Goal: Transaction & Acquisition: Purchase product/service

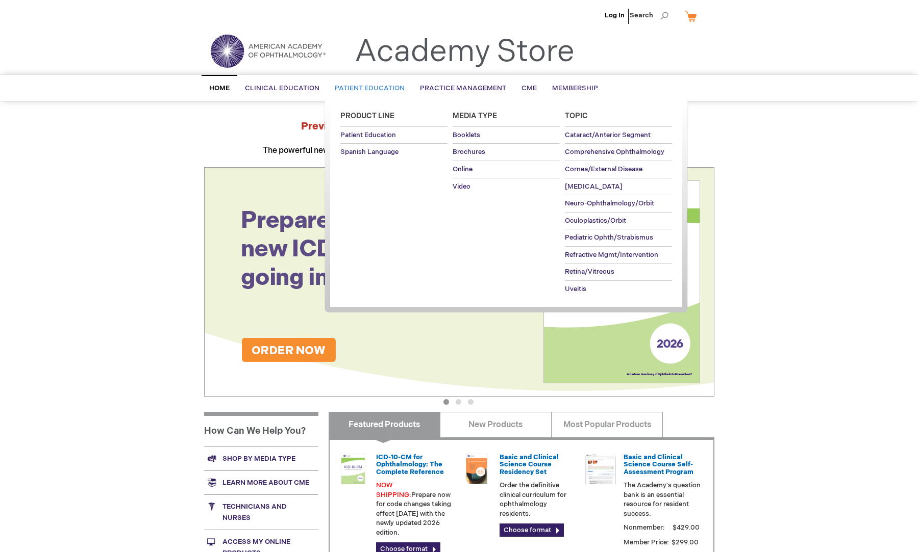
click at [390, 89] on span "Patient Education" at bounding box center [370, 88] width 70 height 8
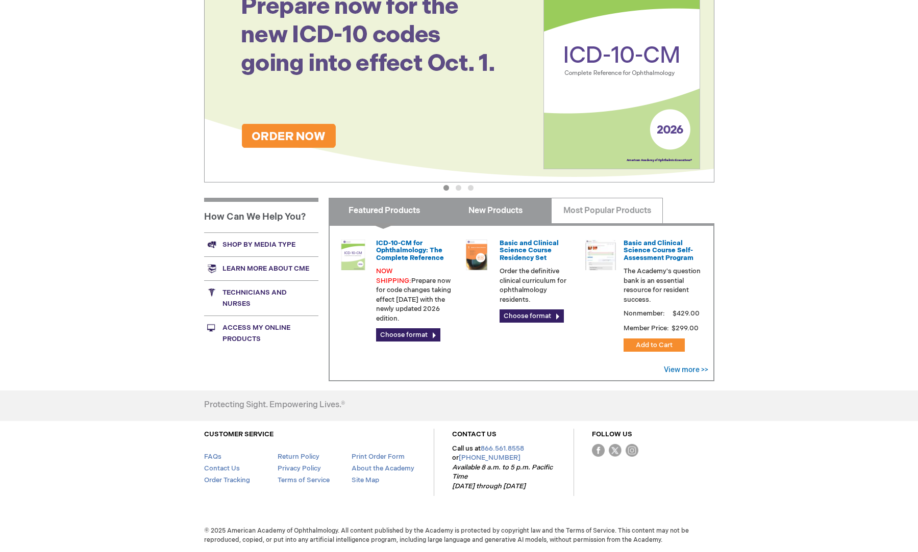
scroll to position [144, 0]
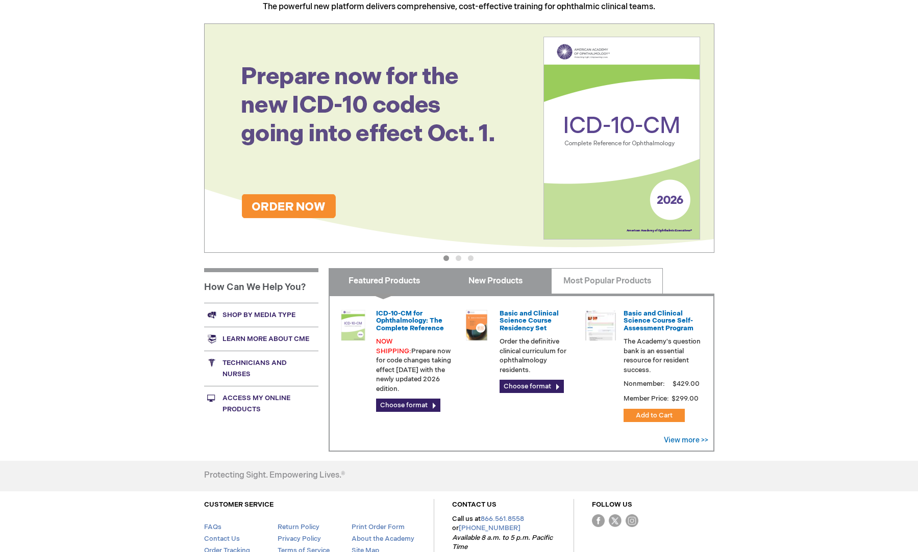
click at [508, 284] on link "New Products" at bounding box center [496, 281] width 112 height 26
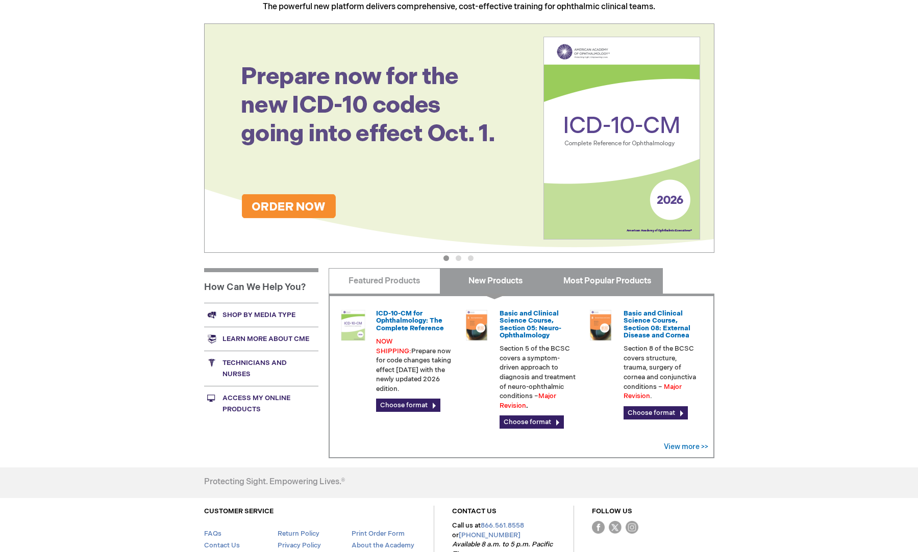
click at [614, 278] on link "Most Popular Products" at bounding box center [607, 281] width 112 height 26
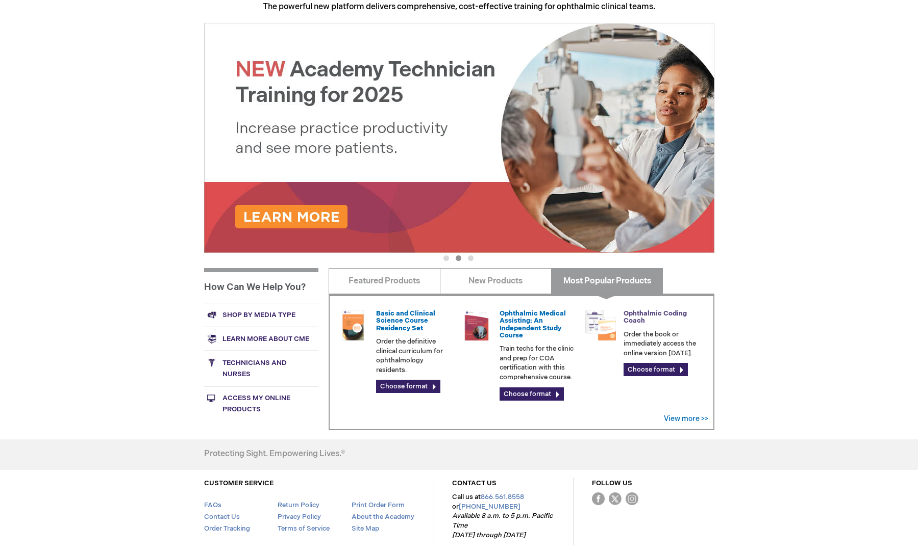
click at [646, 314] on link "Ophthalmic Coding Coach" at bounding box center [654, 317] width 63 height 15
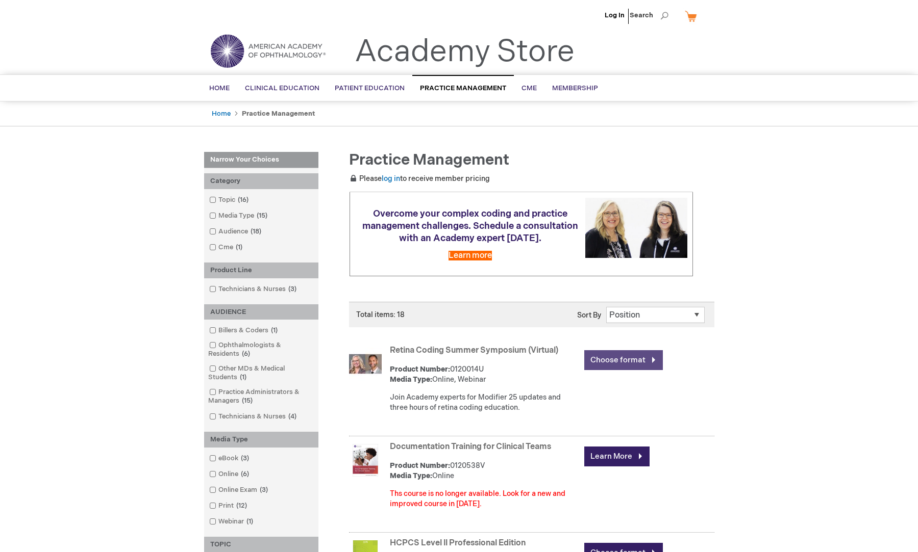
scroll to position [422, 0]
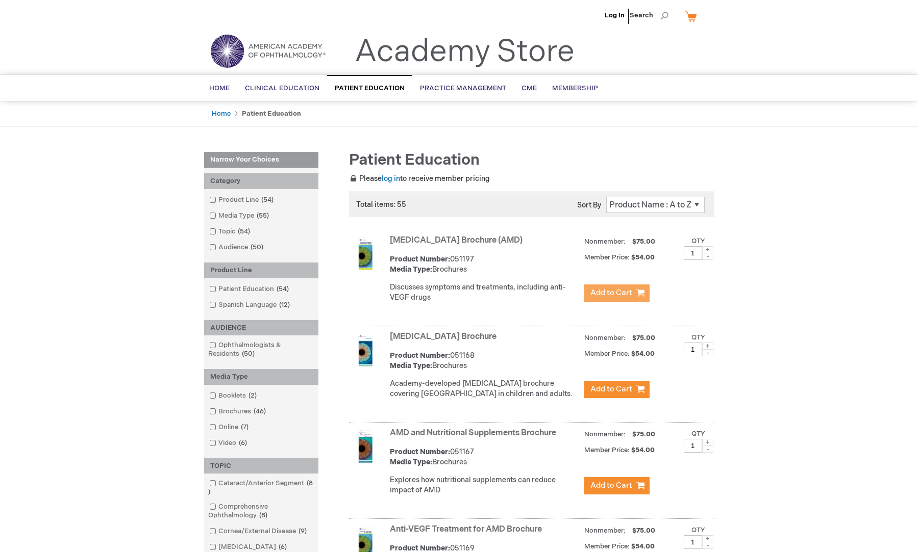
click at [619, 295] on span "Add to Cart" at bounding box center [611, 293] width 42 height 10
click at [687, 16] on link "My Cart" at bounding box center [694, 16] width 24 height 18
click at [625, 291] on span "Add to Cart" at bounding box center [611, 293] width 42 height 10
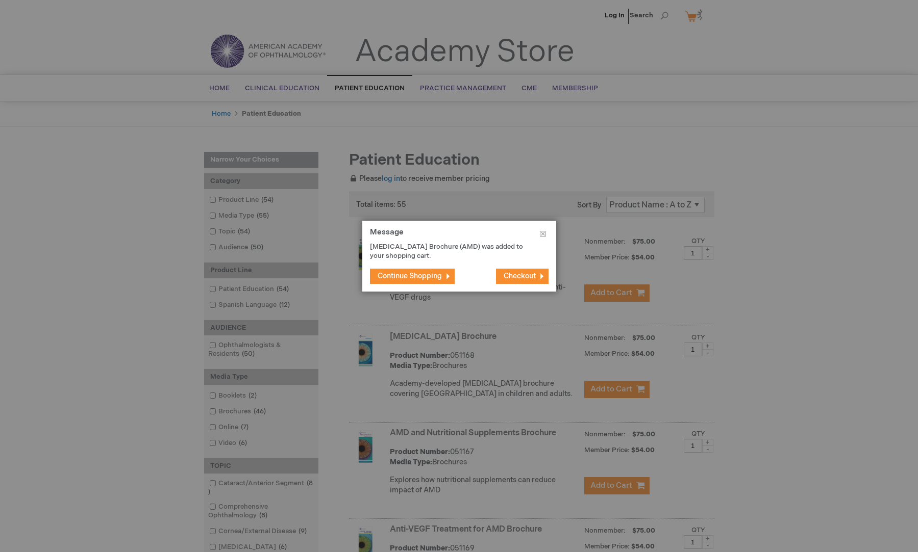
click at [532, 280] on span "Checkout" at bounding box center [519, 276] width 32 height 9
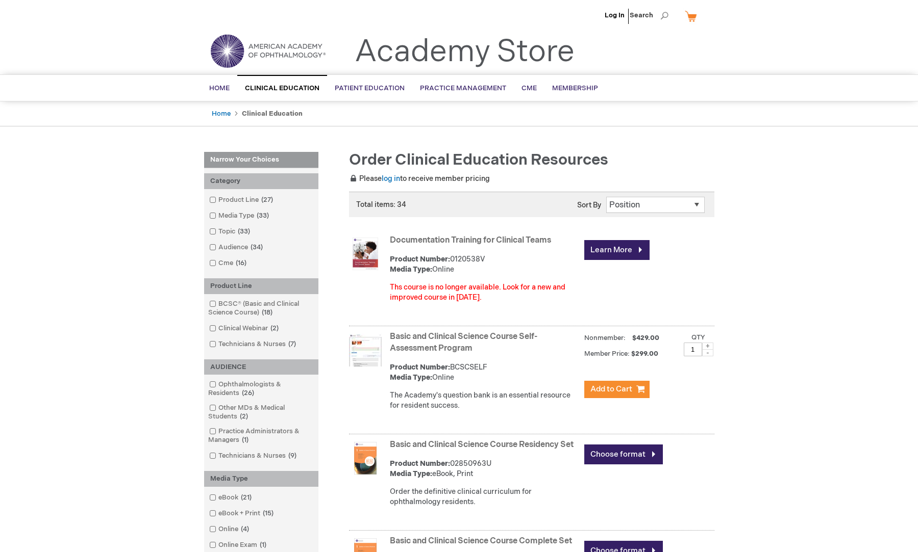
drag, startPoint x: 840, startPoint y: 293, endPoint x: 819, endPoint y: 216, distance: 79.2
click at [450, 343] on strong "Basic and Clinical Science Course Self-Assessment Program" at bounding box center [484, 343] width 189 height 23
click at [449, 343] on strong "Basic and Clinical Science Course Self-Assessment Program" at bounding box center [484, 343] width 189 height 23
click at [637, 389] on button "Add to Cart" at bounding box center [616, 389] width 65 height 17
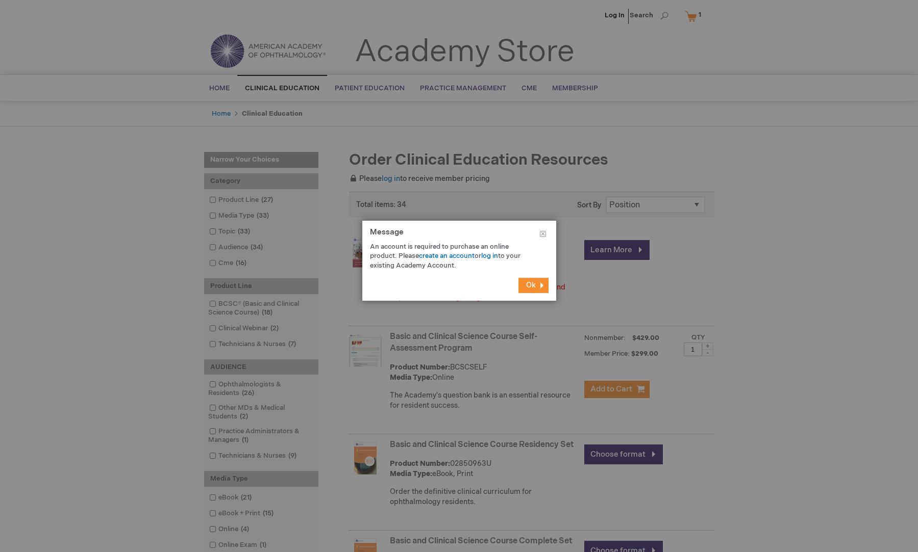
click at [530, 286] on span "Ok" at bounding box center [531, 285] width 10 height 9
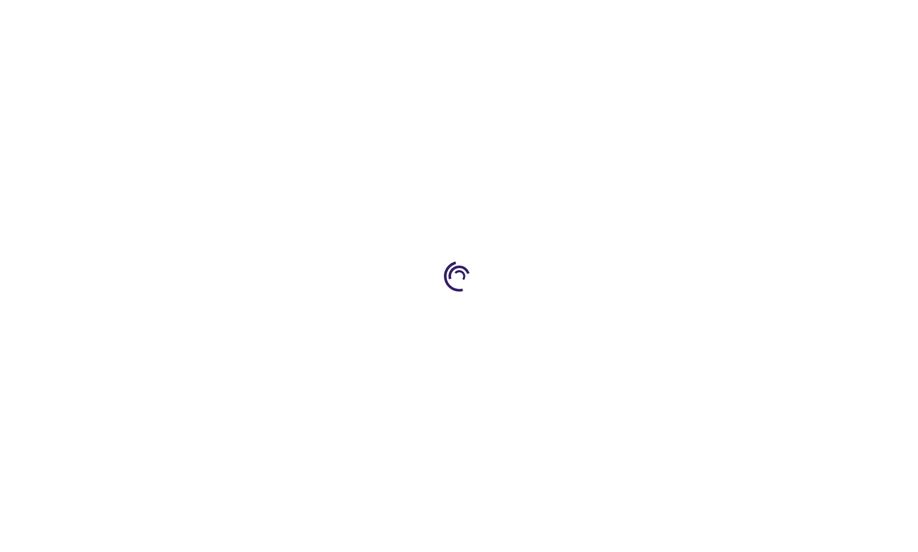
type input "1"
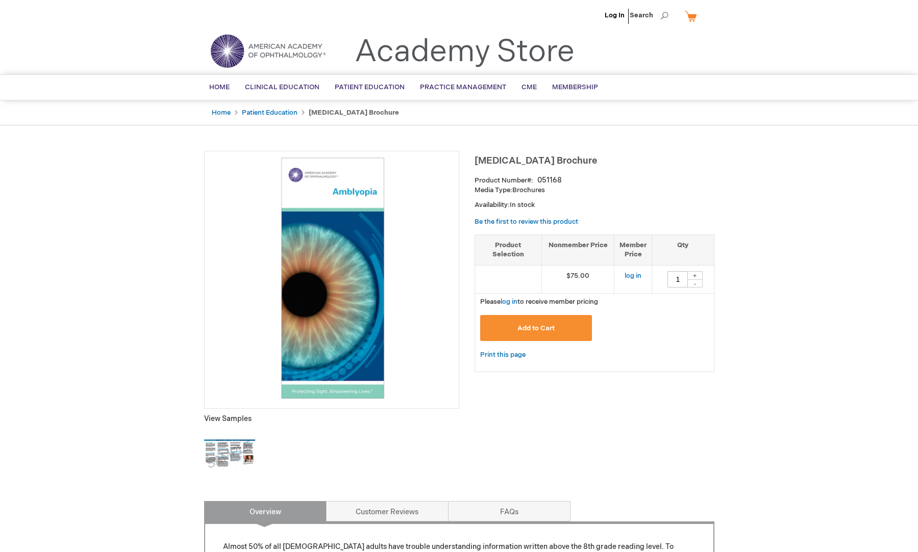
click at [560, 337] on button "Add to Cart" at bounding box center [536, 328] width 112 height 26
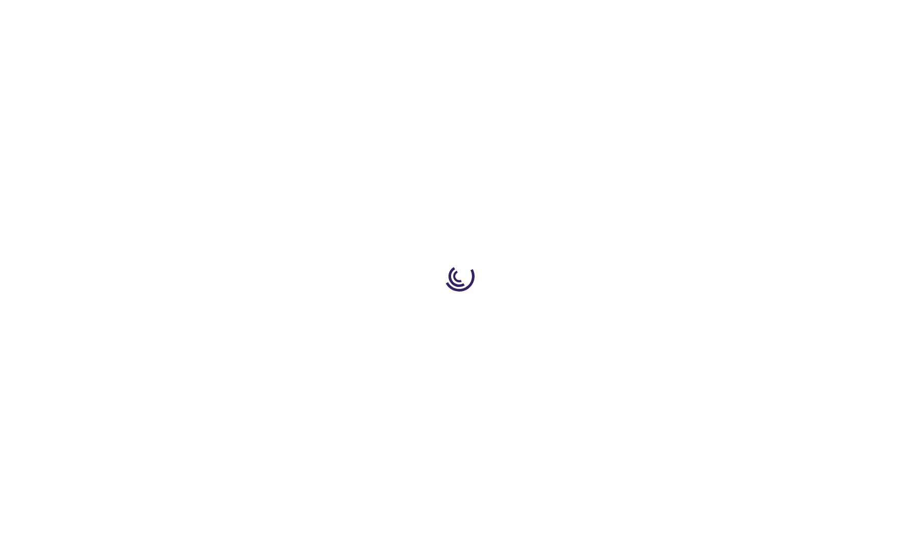
type input "1"
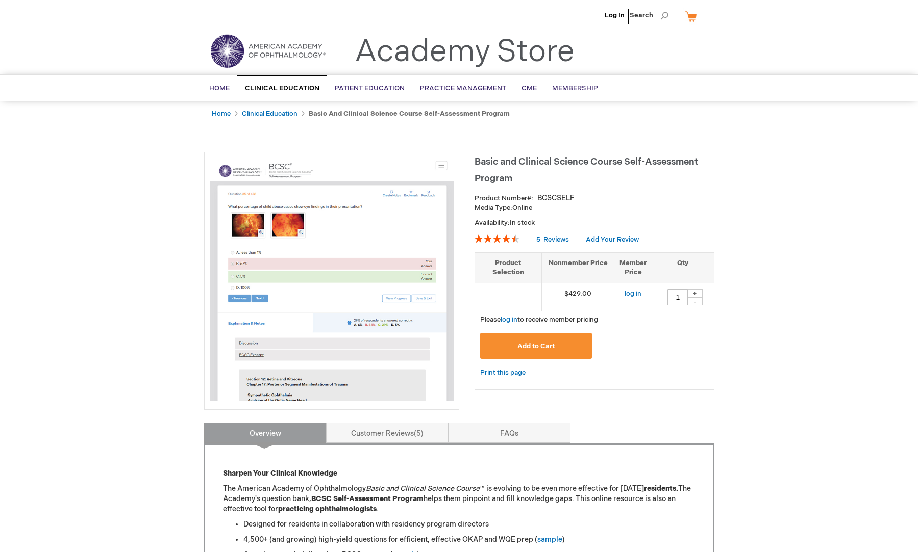
click at [513, 355] on button "Add to Cart" at bounding box center [536, 346] width 112 height 26
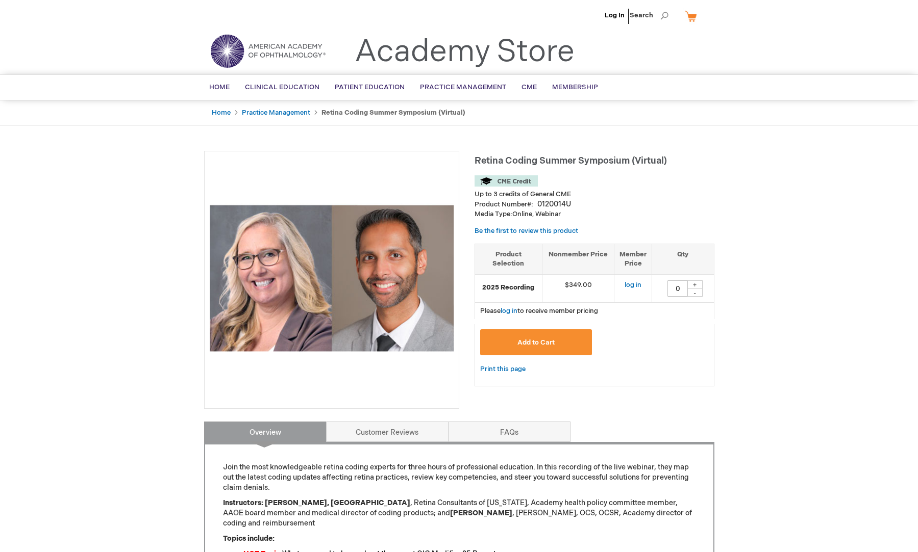
click at [542, 351] on button "Add to Cart" at bounding box center [536, 342] width 112 height 26
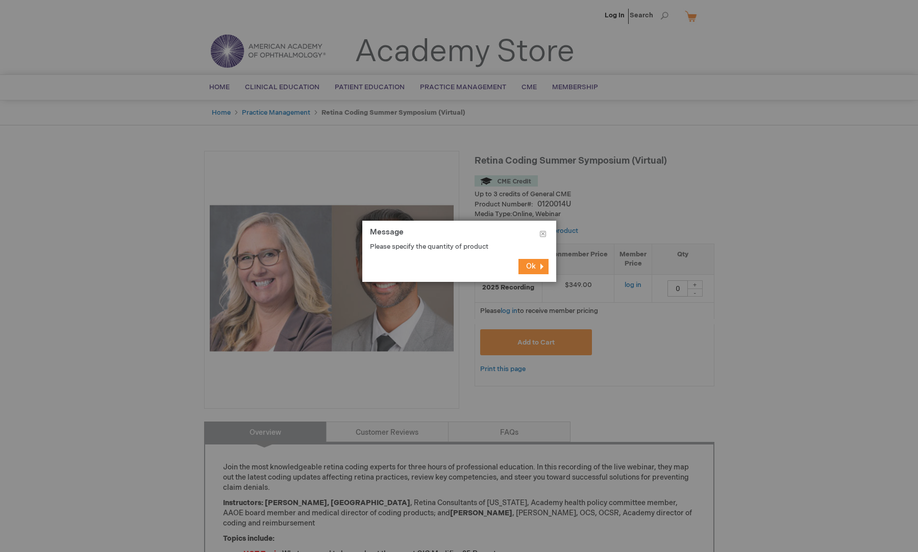
click at [520, 269] on button "Ok" at bounding box center [533, 266] width 30 height 15
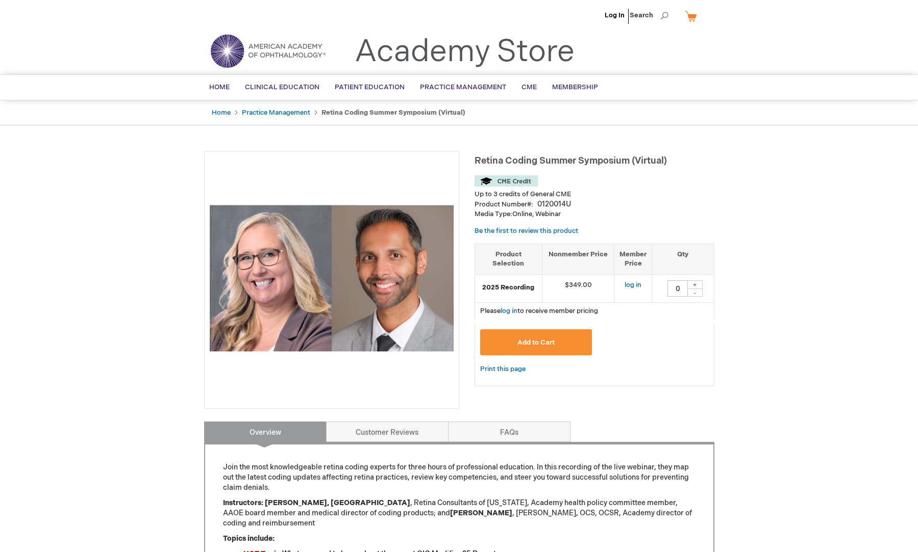
click at [693, 288] on div "+" at bounding box center [694, 285] width 15 height 9
type input "1"
click at [558, 342] on button "Add to Cart" at bounding box center [536, 342] width 112 height 26
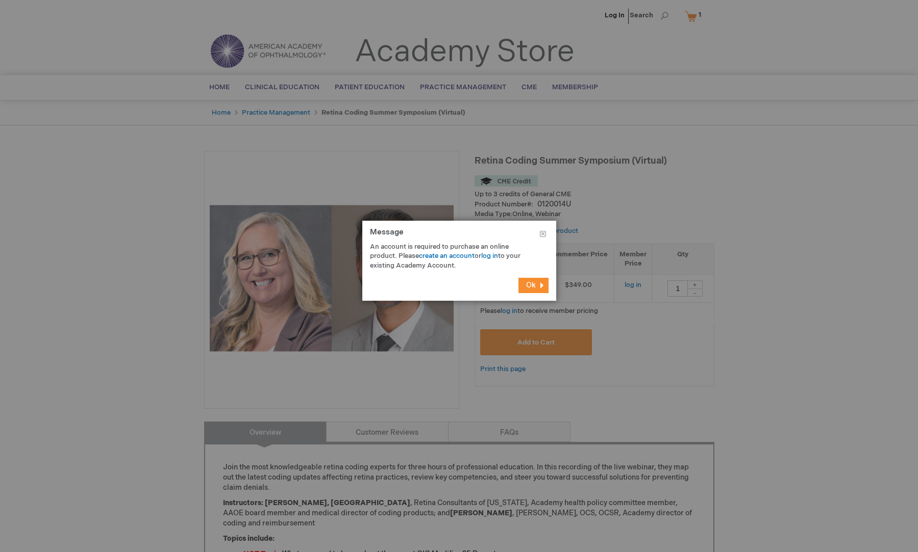
click at [532, 288] on span "Ok" at bounding box center [531, 285] width 10 height 9
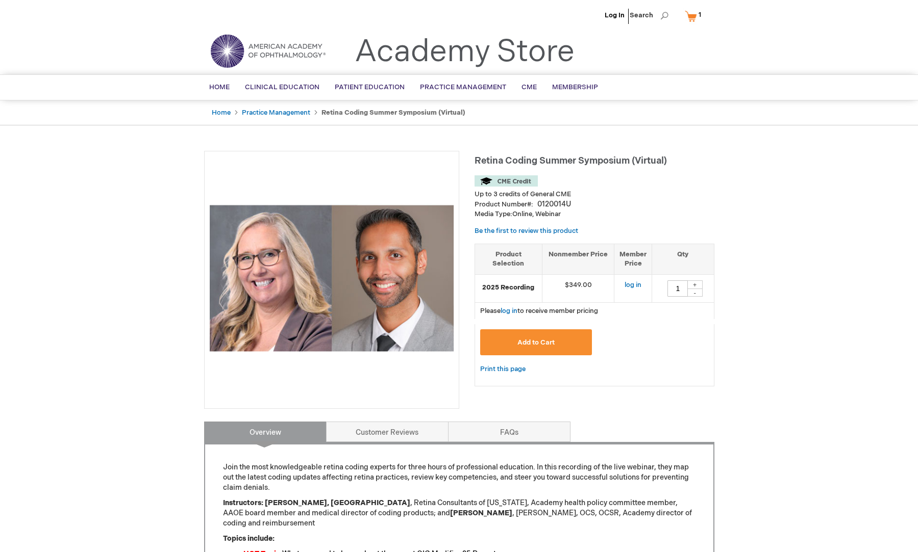
click at [693, 16] on link "My Cart 1 1 items" at bounding box center [694, 16] width 25 height 18
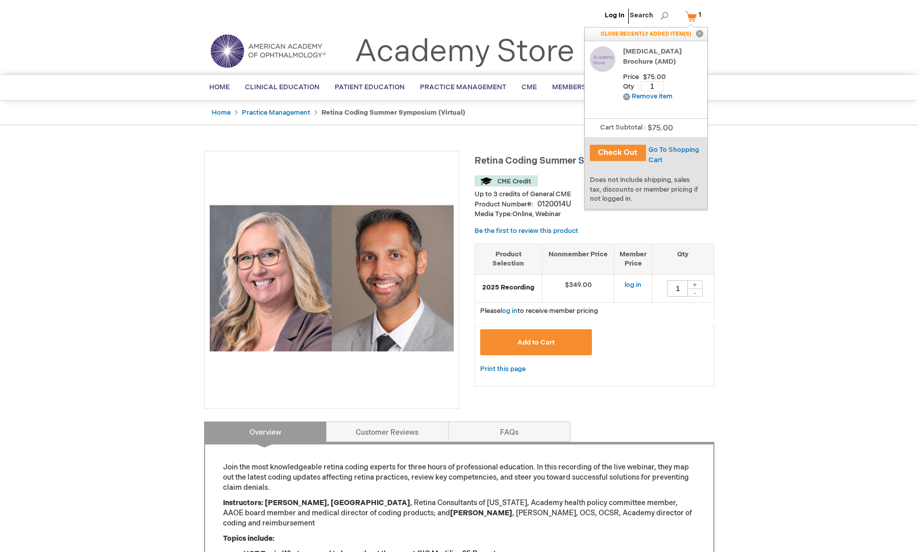
click at [615, 161] on button "Check Out" at bounding box center [618, 153] width 56 height 16
click at [612, 156] on button "Check Out" at bounding box center [618, 153] width 56 height 16
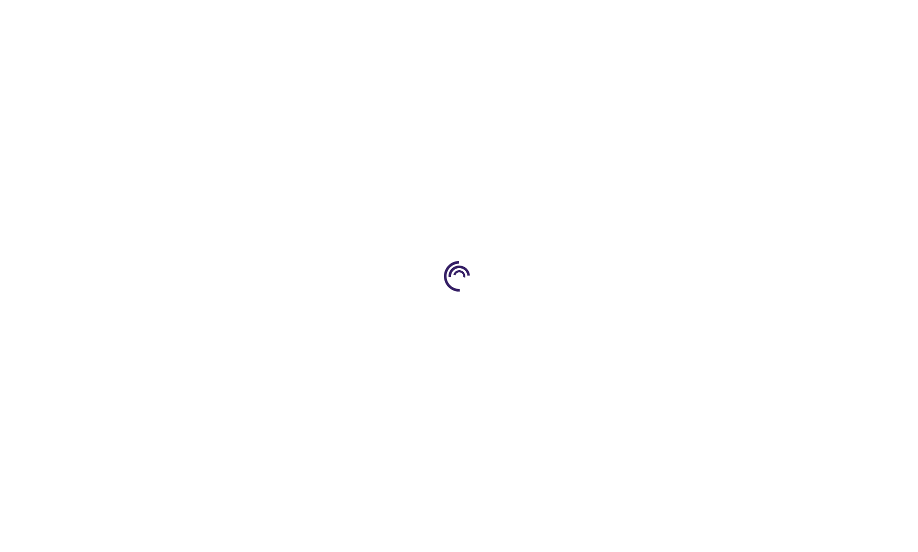
select select "US"
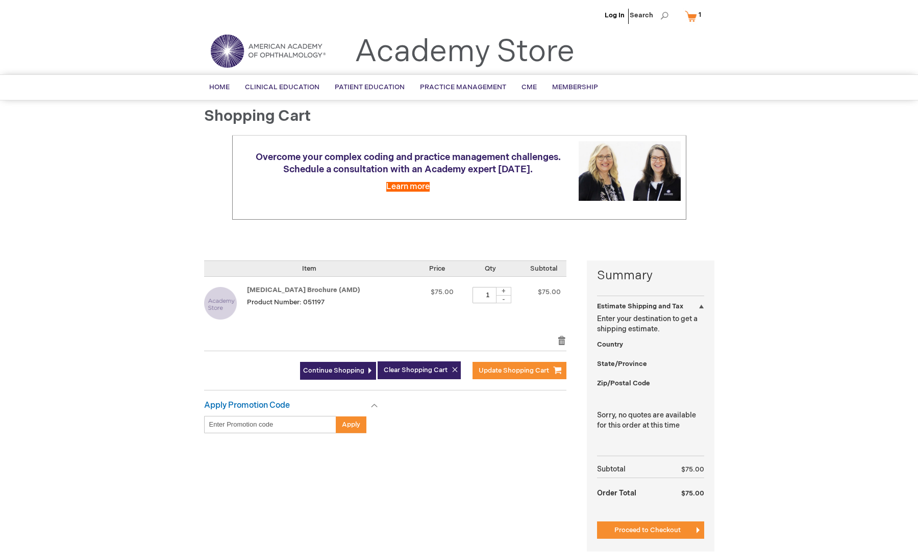
select select "US"
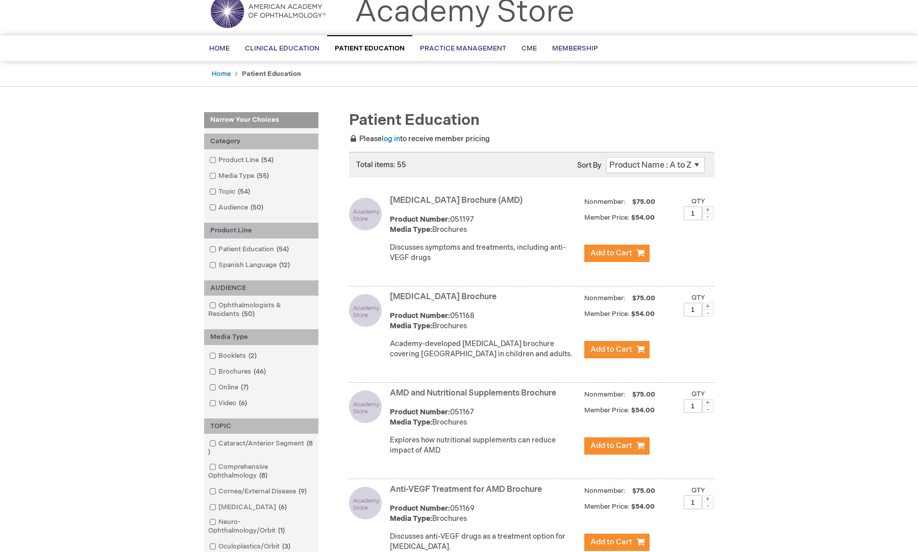
scroll to position [211, 0]
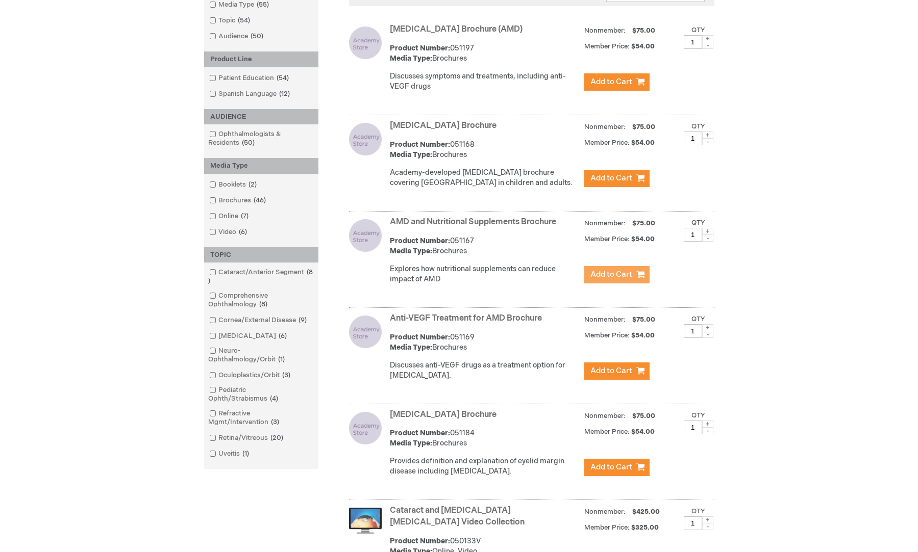
click at [632, 284] on button "Add to Cart" at bounding box center [616, 274] width 65 height 17
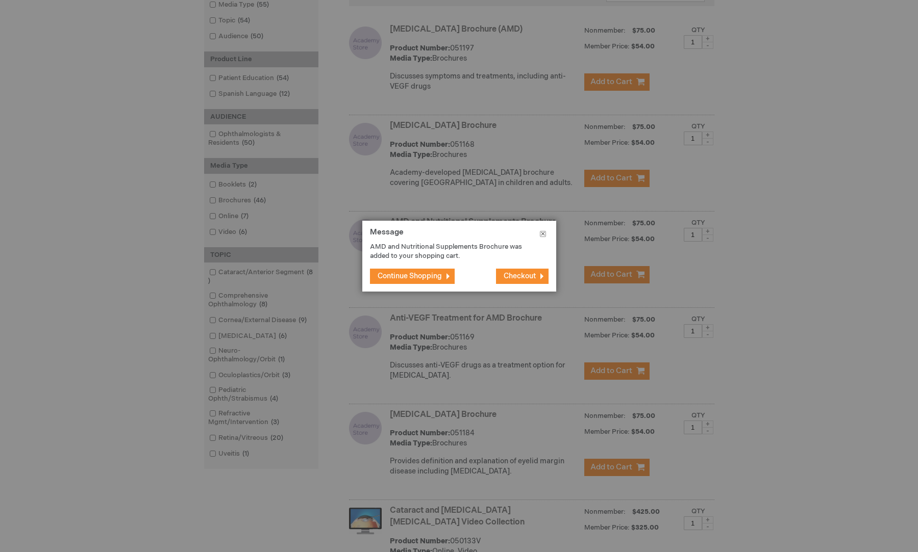
click at [542, 234] on button "Close" at bounding box center [542, 236] width 27 height 31
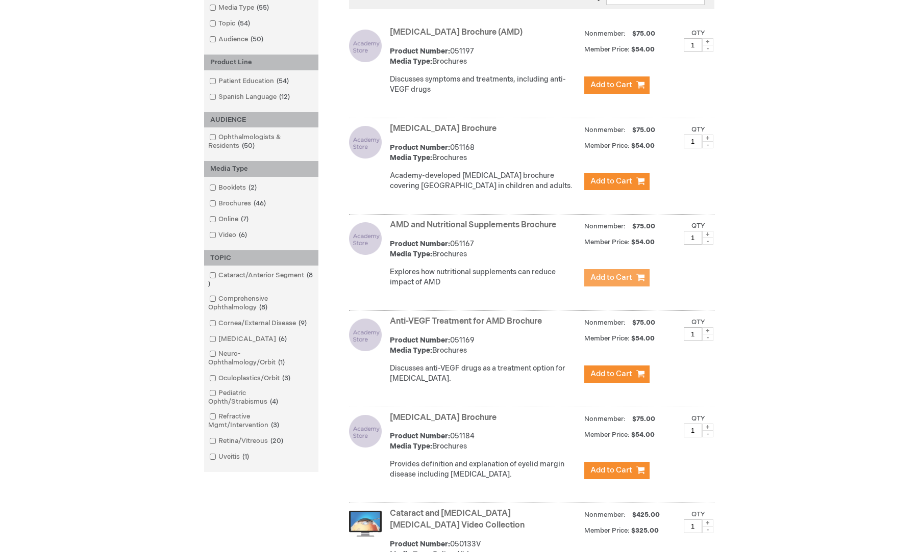
scroll to position [0, 0]
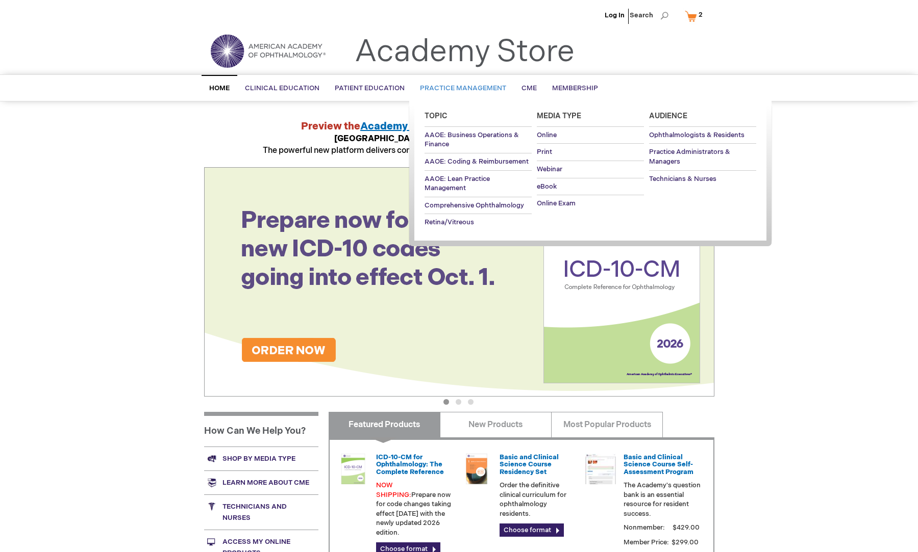
drag, startPoint x: 435, startPoint y: 85, endPoint x: 450, endPoint y: 84, distance: 14.8
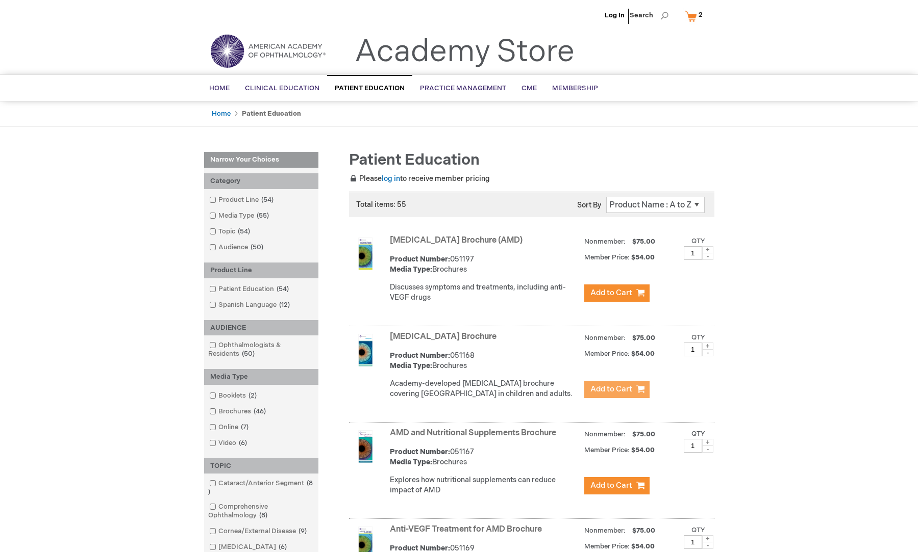
click at [626, 398] on button "Add to Cart" at bounding box center [616, 389] width 65 height 17
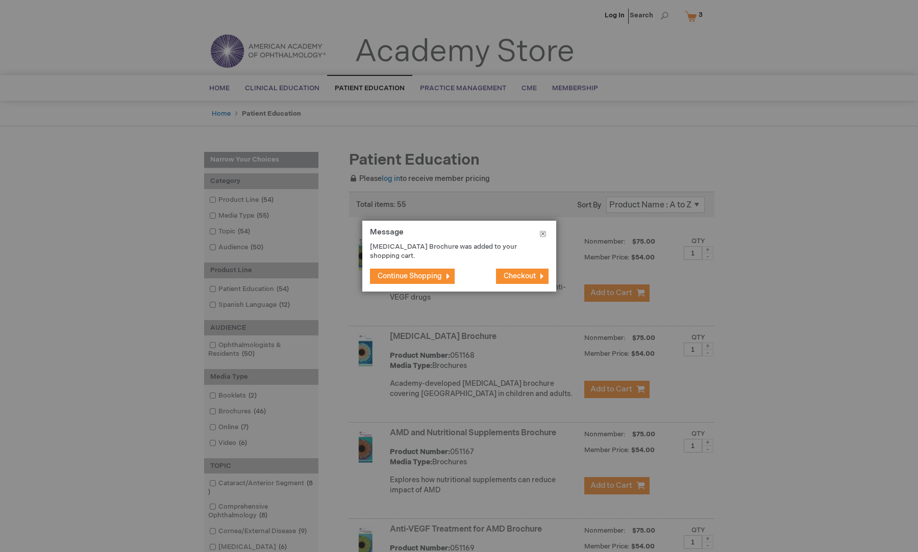
click at [548, 236] on button "Close" at bounding box center [542, 236] width 27 height 31
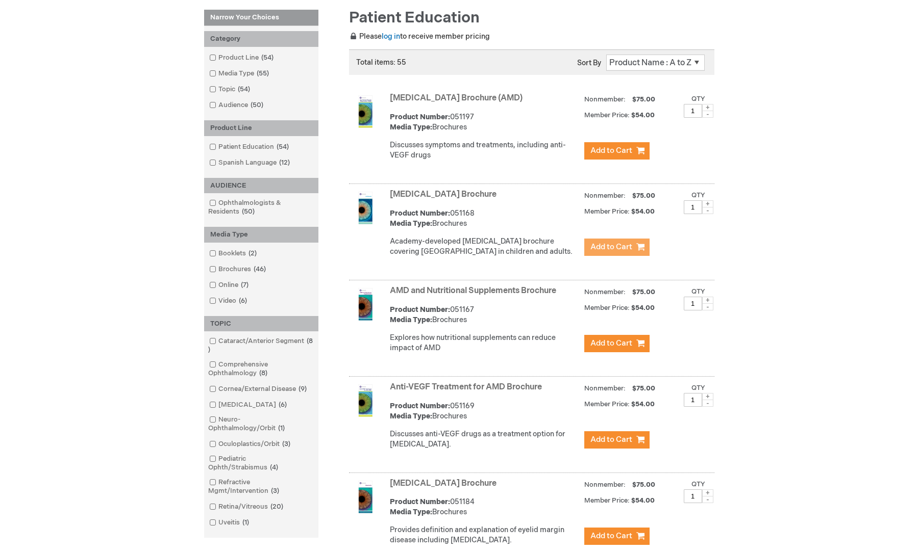
scroll to position [211, 0]
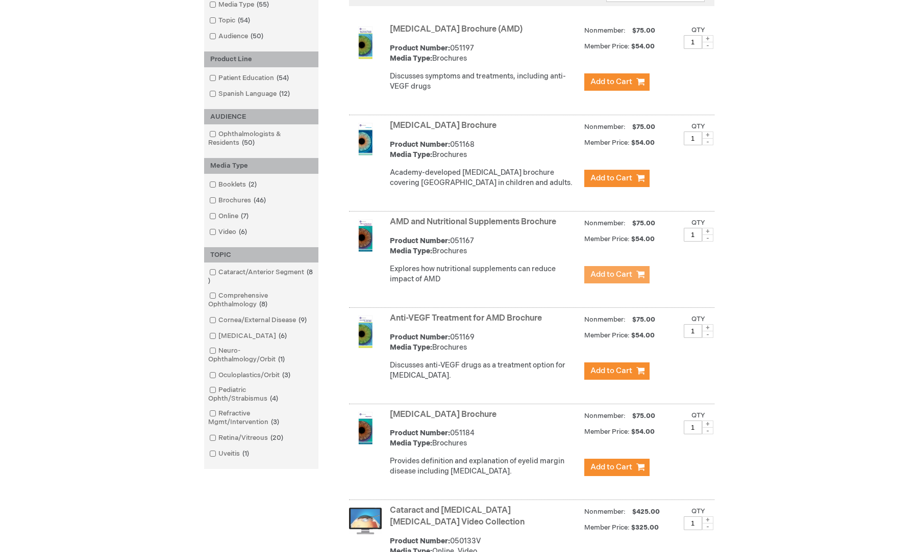
click at [608, 280] on span "Add to Cart" at bounding box center [611, 275] width 42 height 10
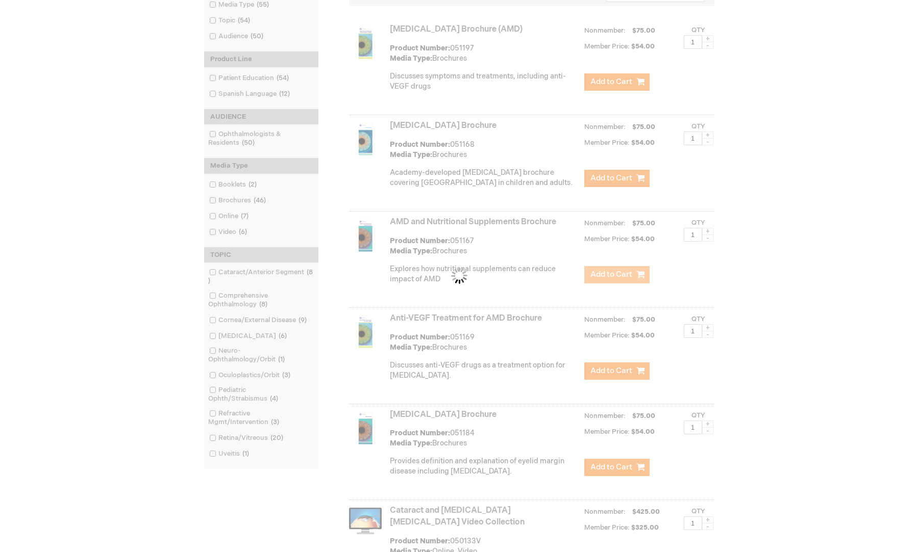
scroll to position [0, 0]
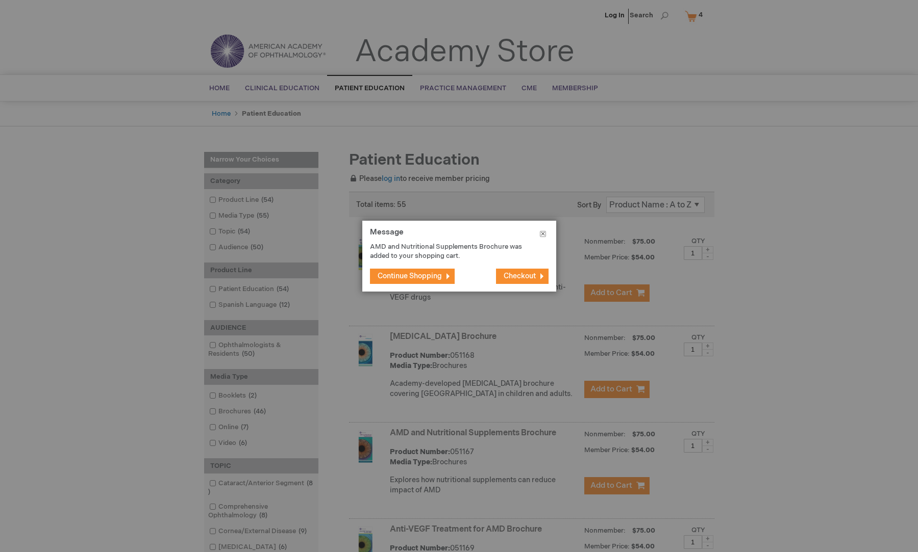
click at [537, 232] on button "Close" at bounding box center [542, 236] width 27 height 31
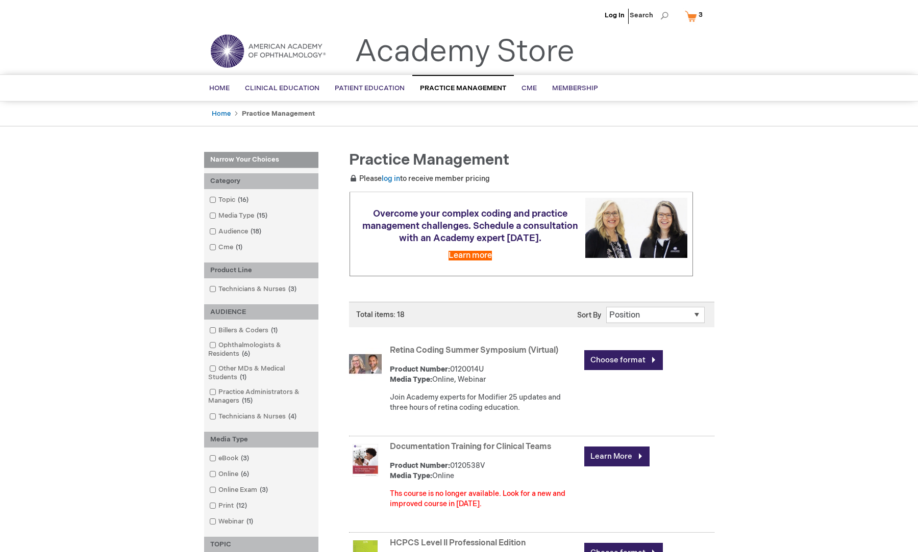
scroll to position [282, 0]
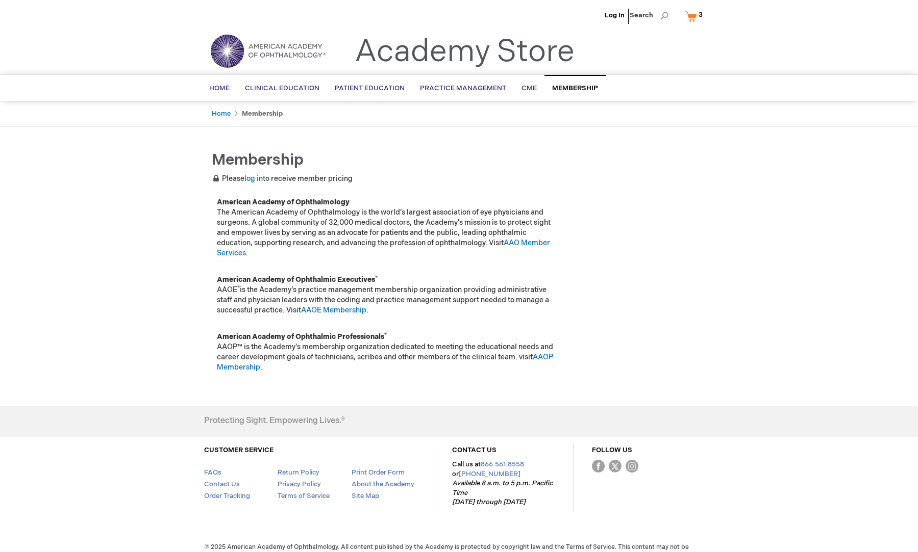
scroll to position [16, 0]
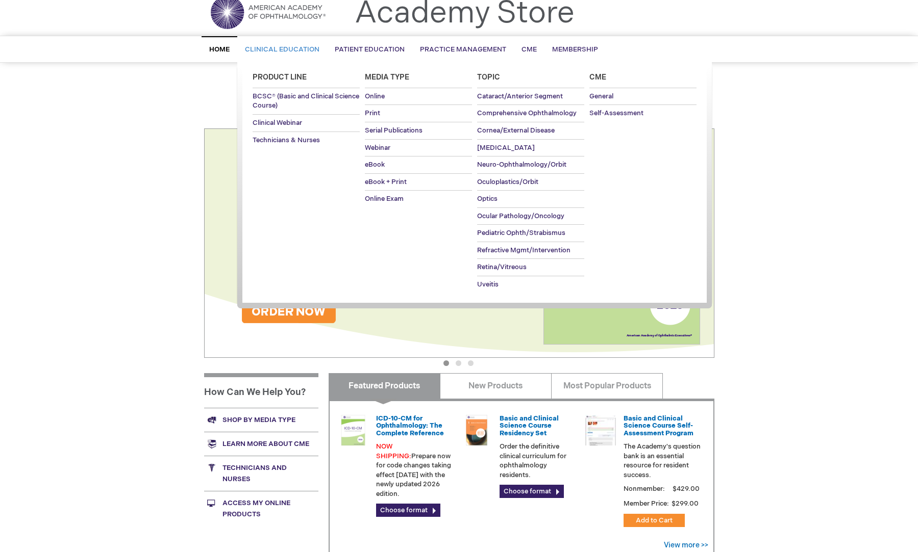
scroll to position [70, 0]
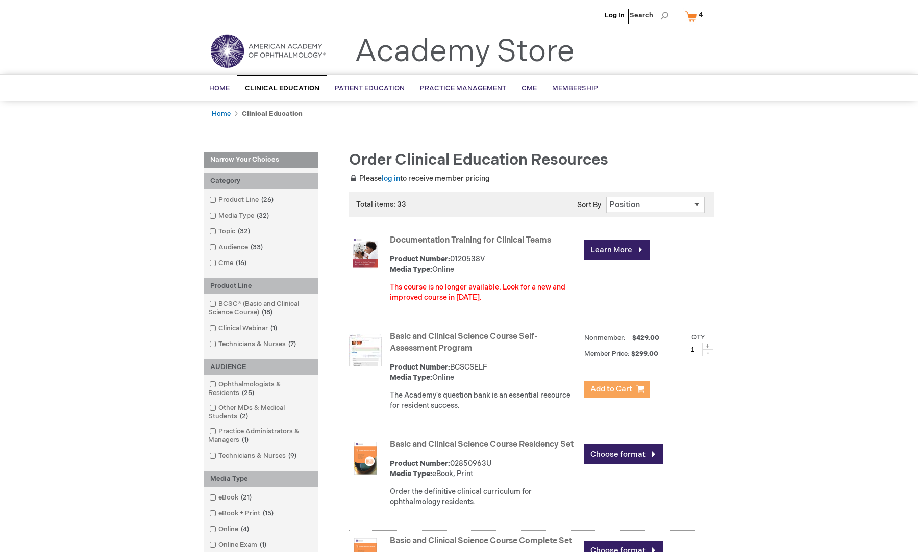
click at [628, 388] on span "Add to Cart" at bounding box center [611, 390] width 42 height 10
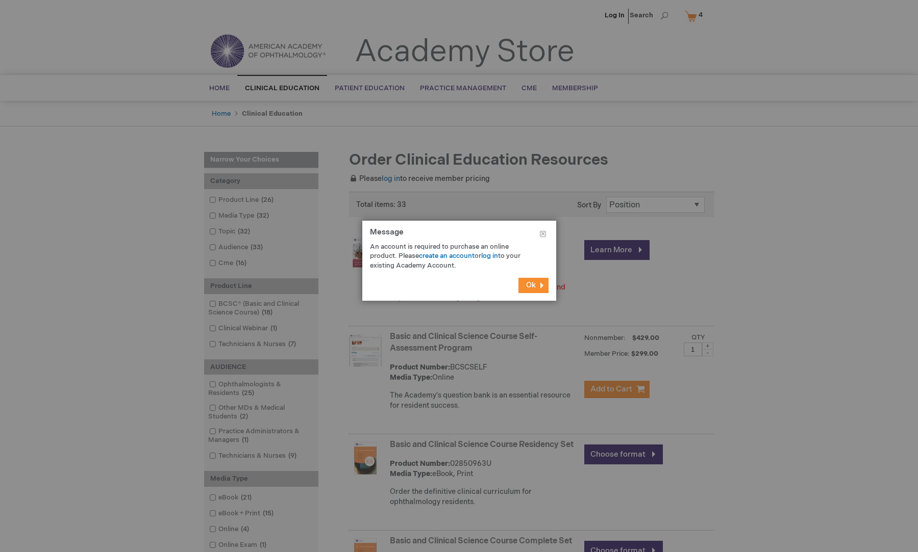
click at [542, 290] on button "Ok" at bounding box center [533, 285] width 30 height 15
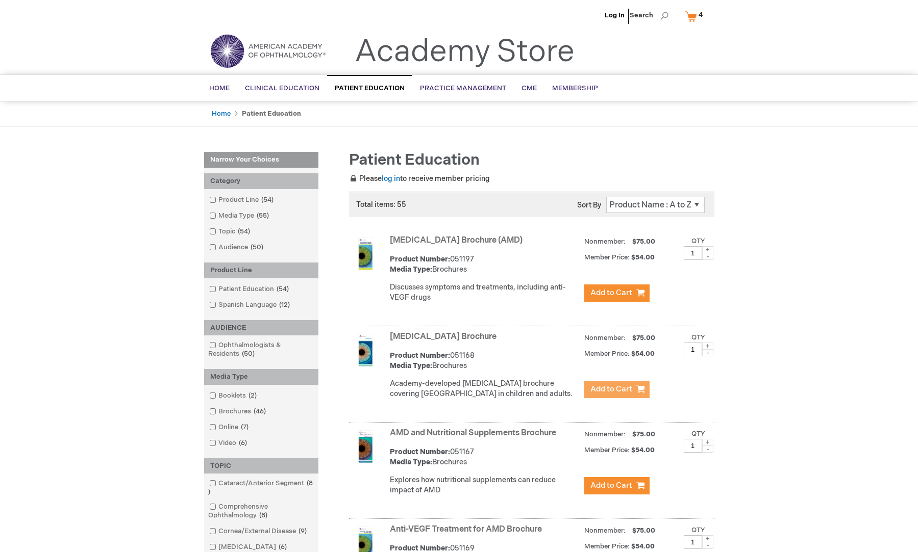
click at [627, 398] on button "Add to Cart" at bounding box center [616, 389] width 65 height 17
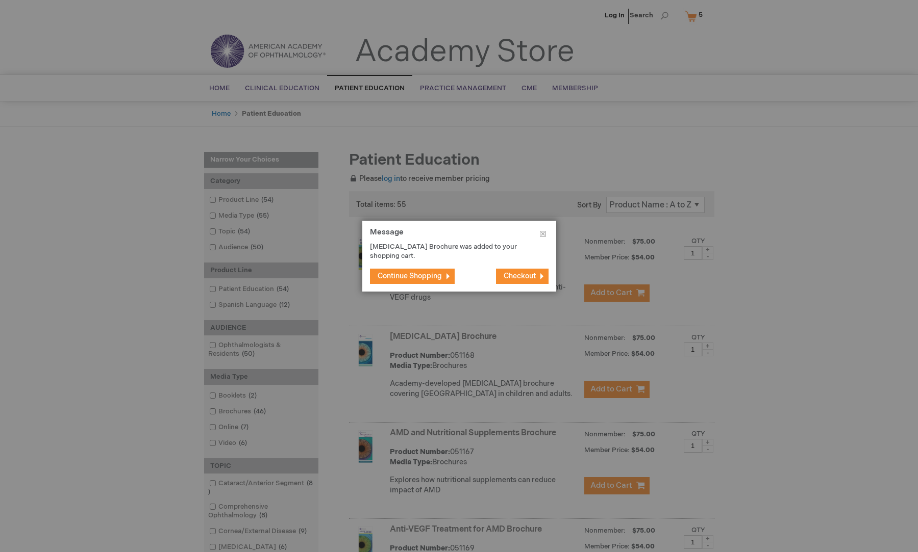
click at [516, 277] on span "Checkout" at bounding box center [519, 276] width 32 height 9
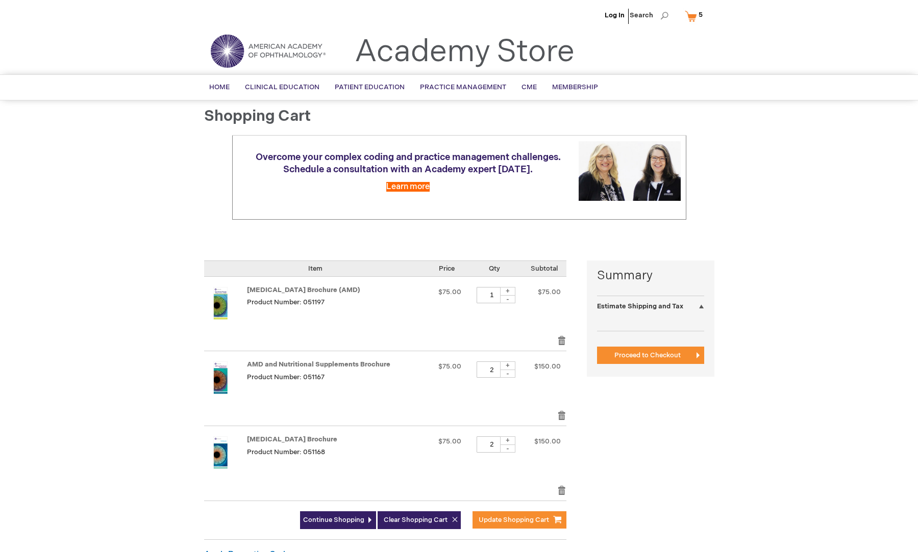
select select "US"
